Goal: Task Accomplishment & Management: Complete application form

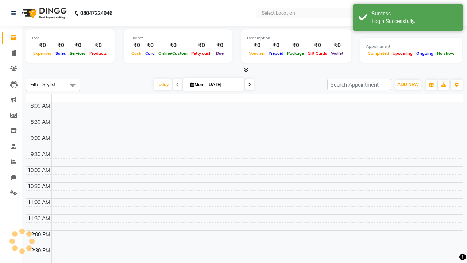
select select "en"
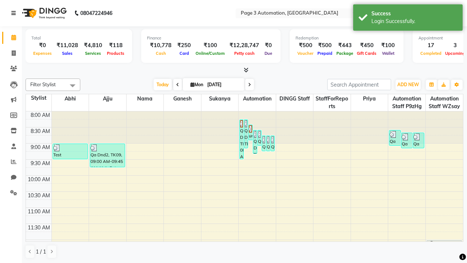
click at [15, 13] on icon at bounding box center [13, 13] width 4 height 5
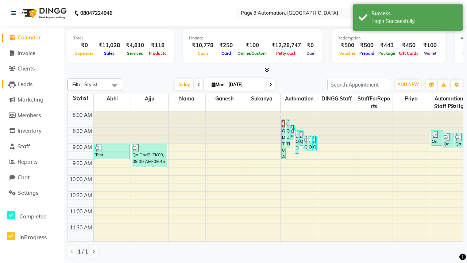
click at [32, 84] on span "Leads" at bounding box center [25, 84] width 15 height 7
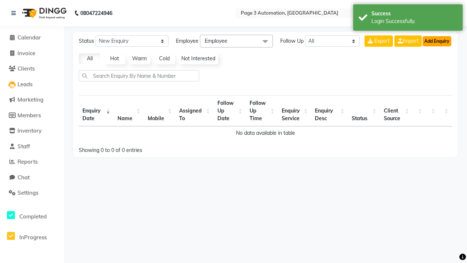
click at [437, 41] on button "Add Enquiry" at bounding box center [437, 41] width 29 height 10
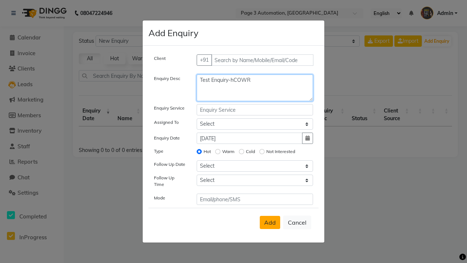
type textarea "Test Enquiry-hCOWR"
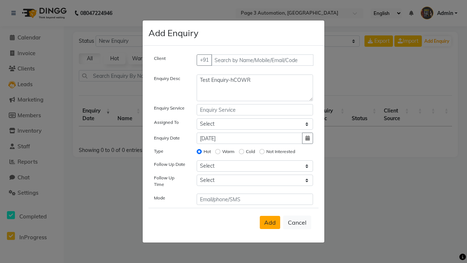
click at [270, 222] on span "Add" at bounding box center [270, 222] width 12 height 7
